Goal: Task Accomplishment & Management: Use online tool/utility

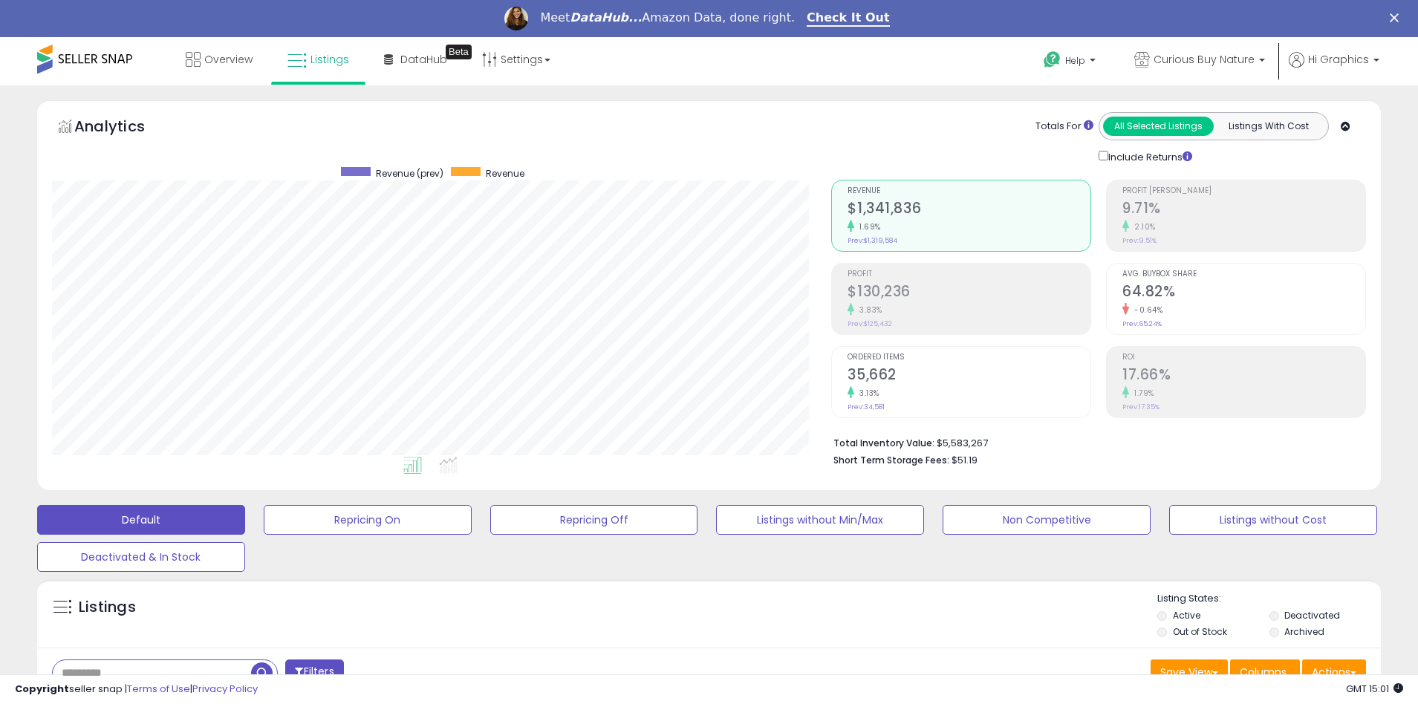
scroll to position [305, 780]
click at [1207, 59] on span "Curious Buy Nature" at bounding box center [1204, 59] width 101 height 15
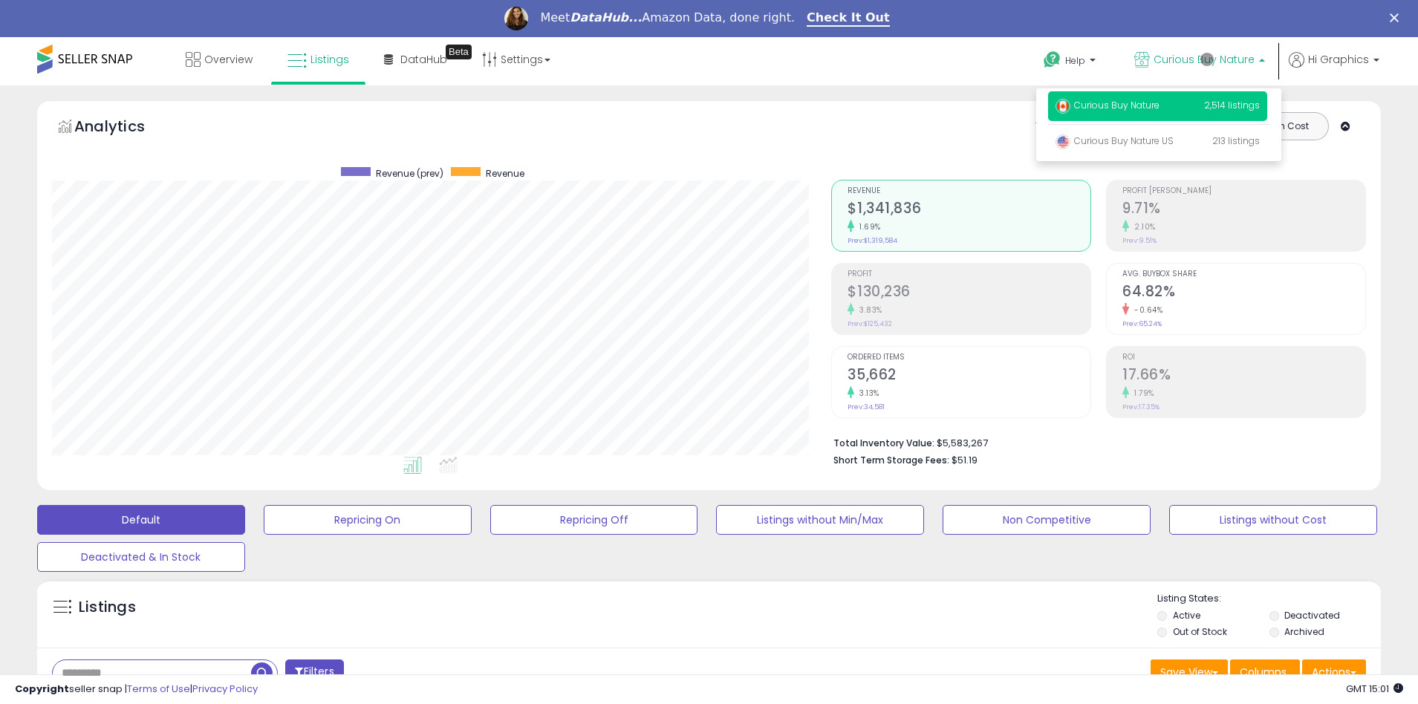
click at [1160, 108] on p "Curious Buy Nature 2,514 listings" at bounding box center [1157, 106] width 219 height 30
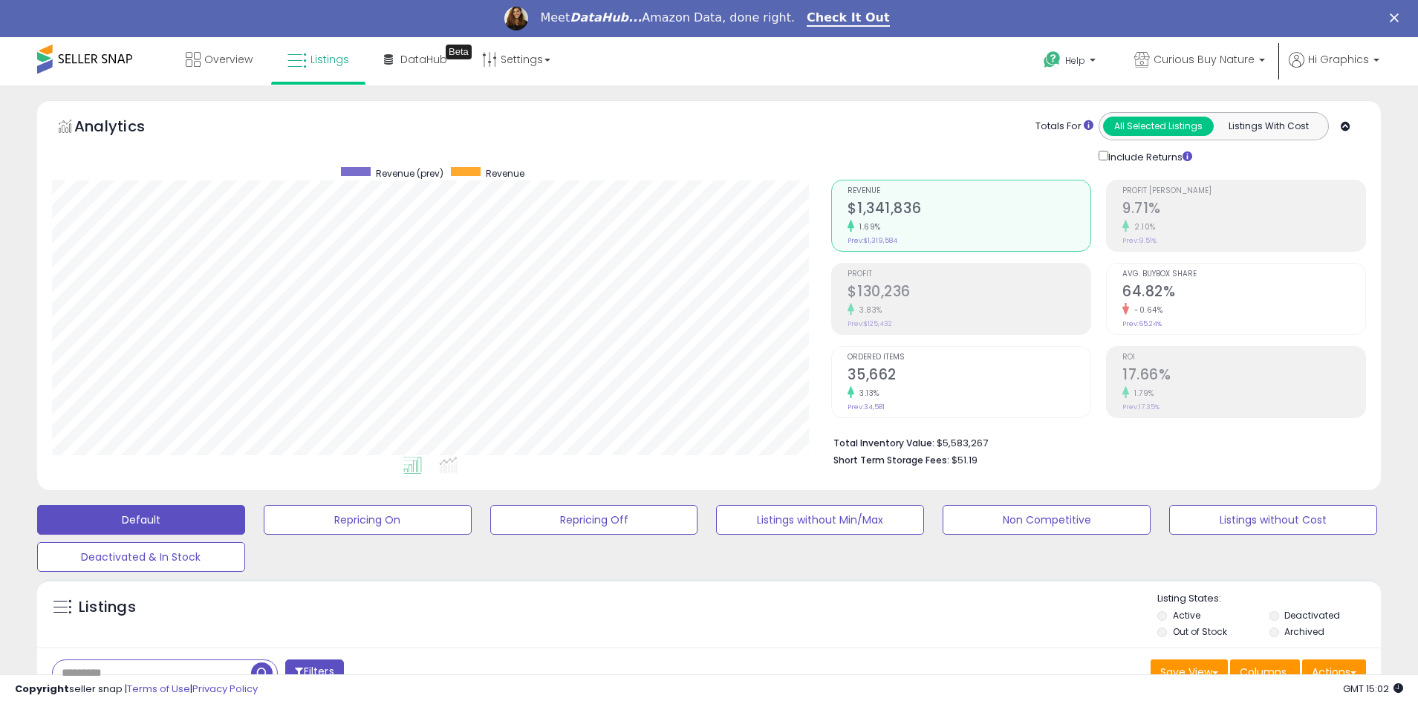
scroll to position [319, 0]
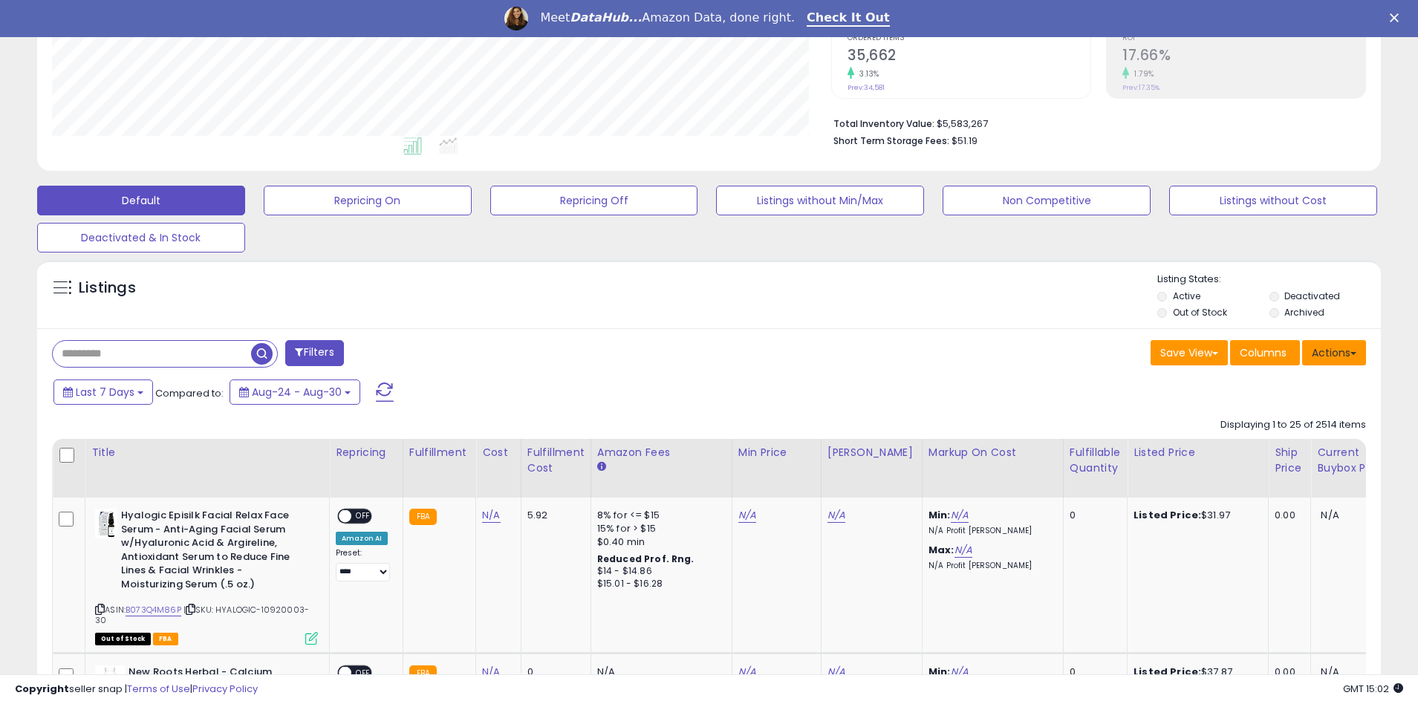
click at [1334, 352] on button "Actions" at bounding box center [1334, 352] width 64 height 25
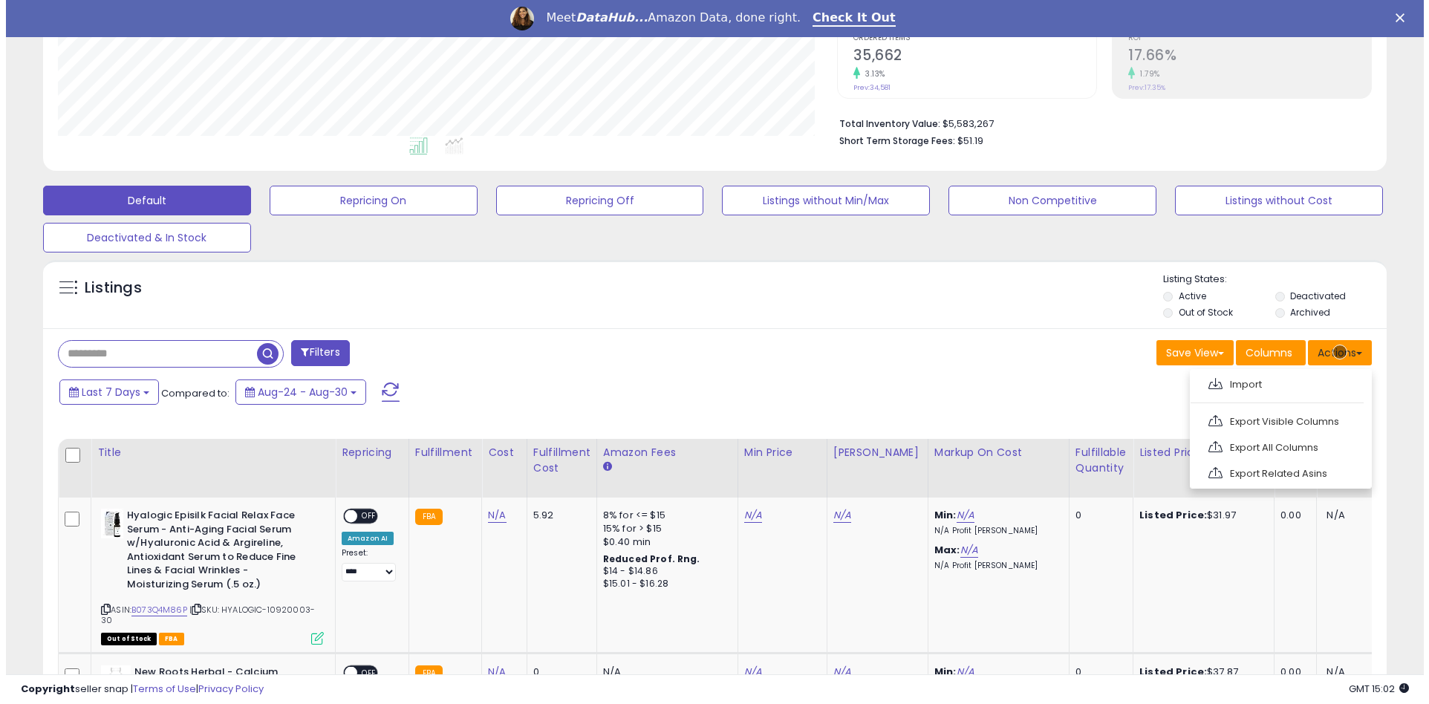
scroll to position [351, 0]
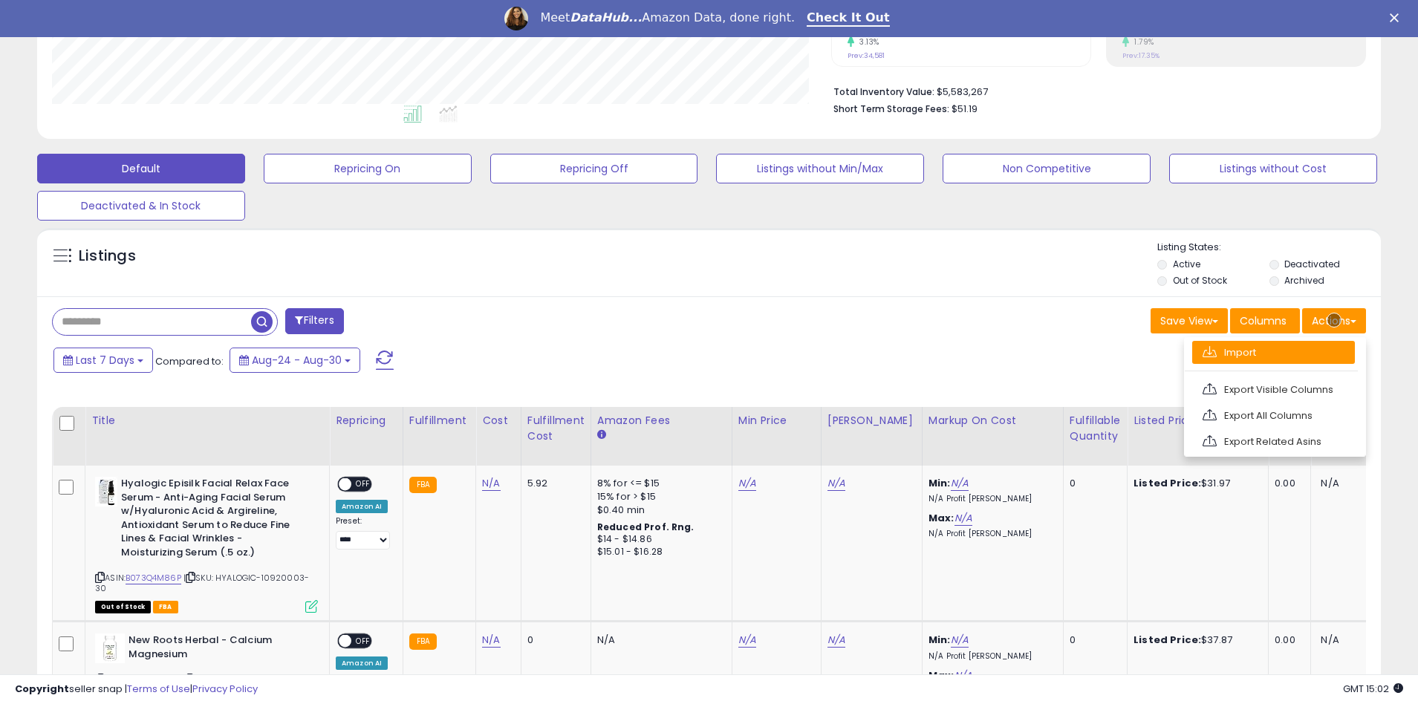
click at [1273, 352] on link "Import" at bounding box center [1273, 352] width 163 height 23
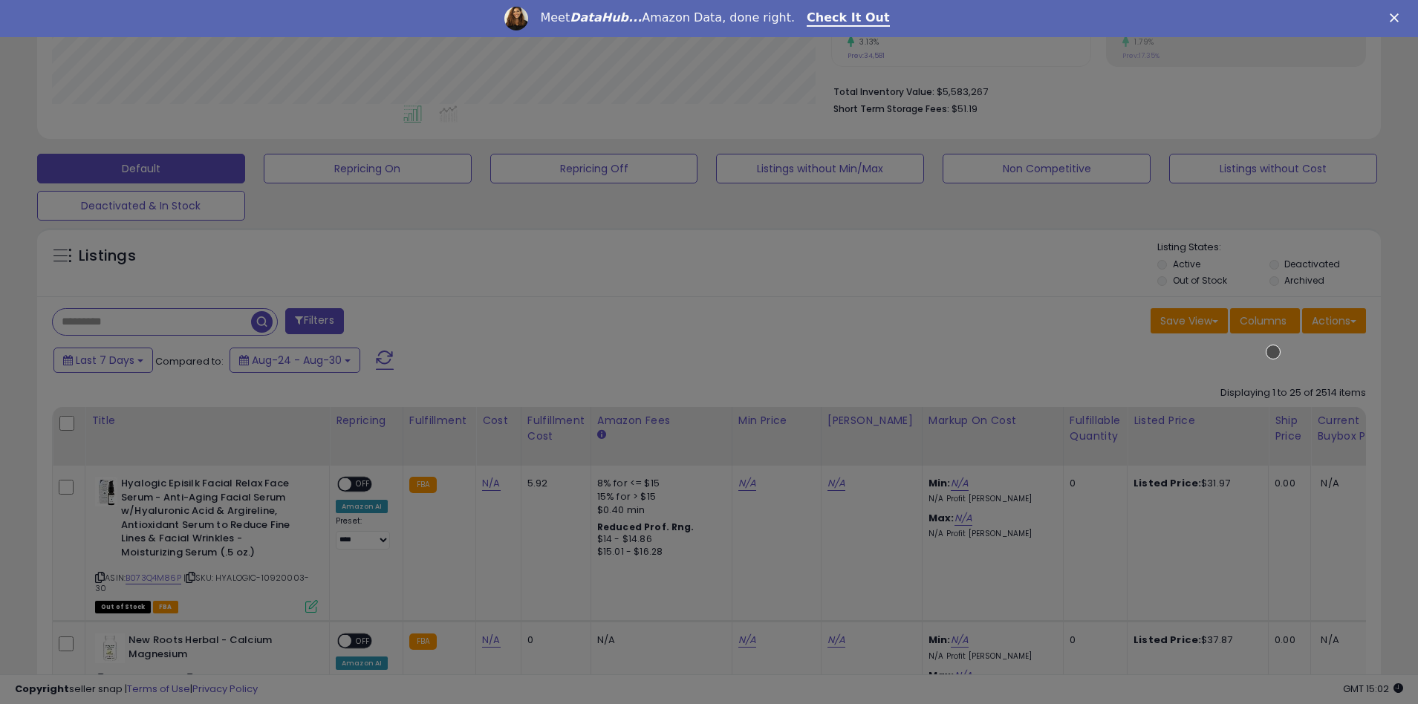
scroll to position [305, 786]
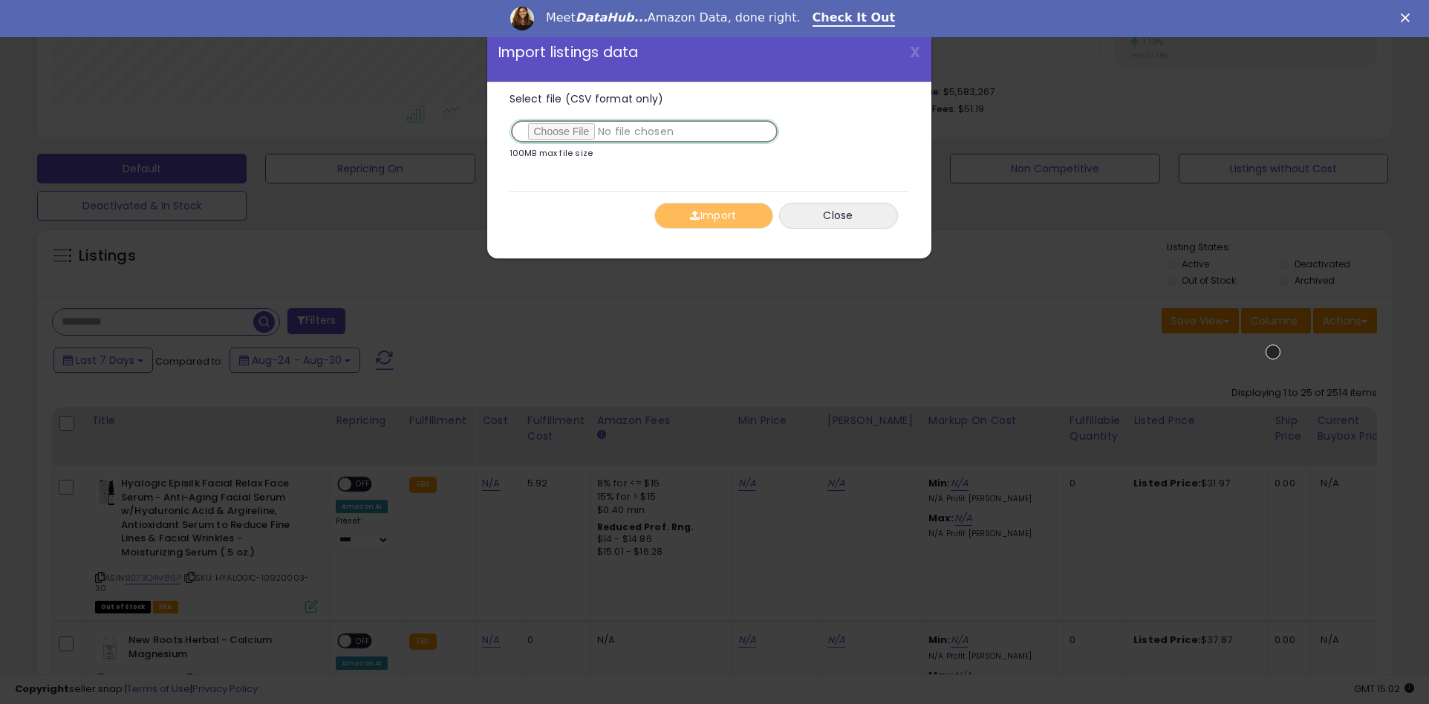
click at [641, 131] on input "Select file (CSV format only)" at bounding box center [645, 131] width 270 height 25
type input "**********"
click at [713, 215] on button "Import" at bounding box center [713, 216] width 119 height 26
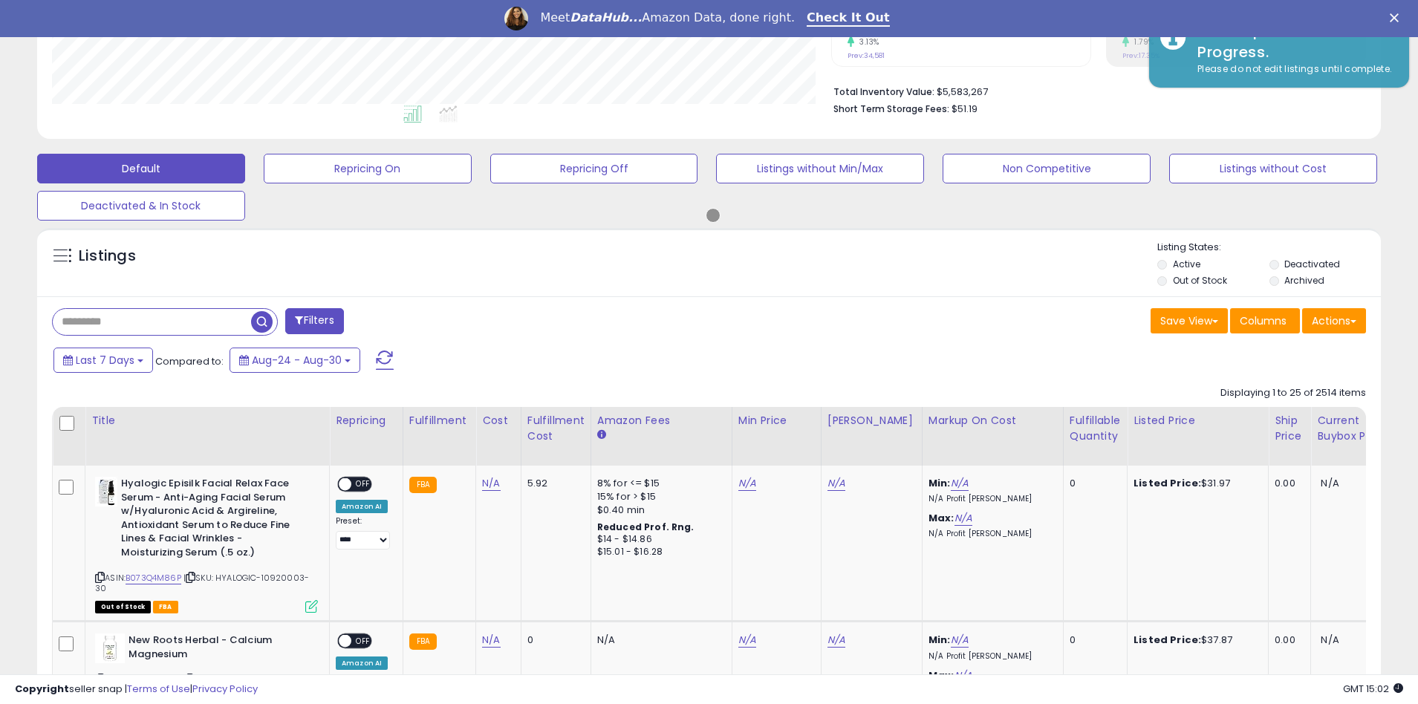
scroll to position [742478, 742004]
